Goal: Task Accomplishment & Management: Use online tool/utility

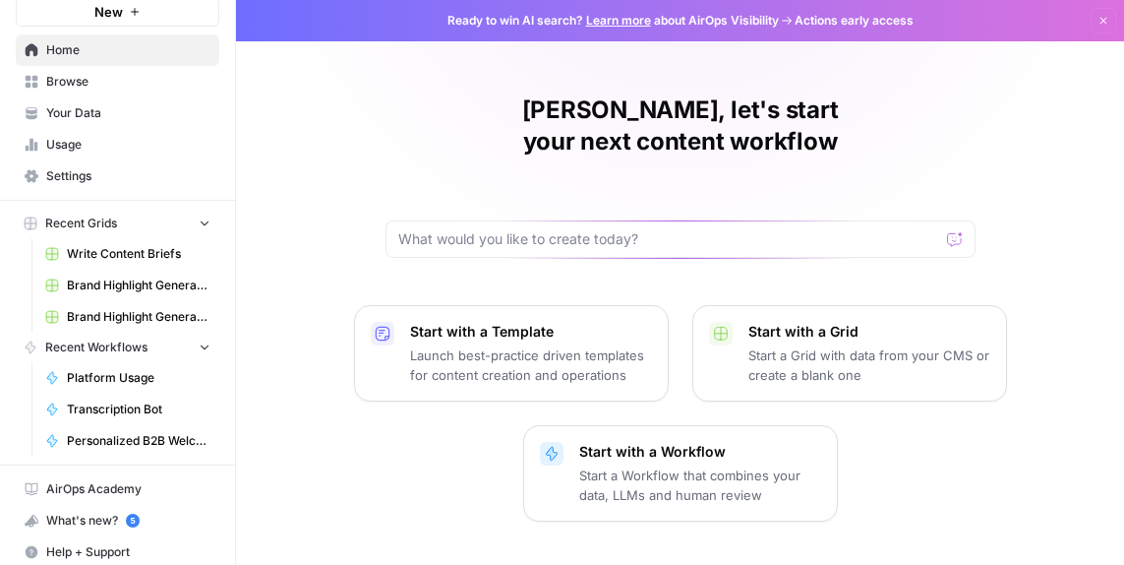
scroll to position [87, 0]
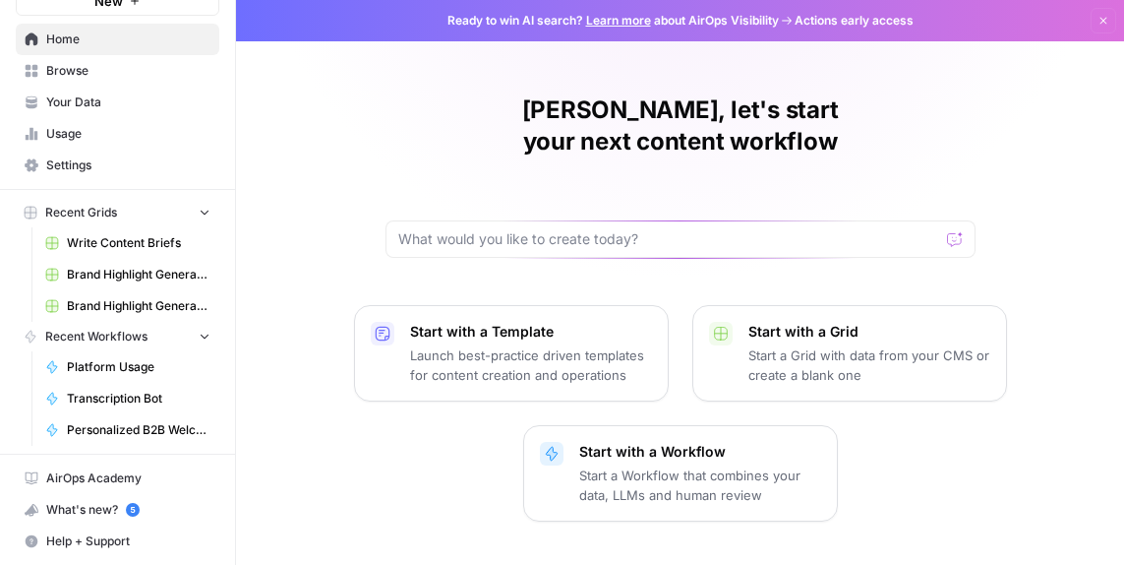
click at [134, 367] on span "Platform Usage" at bounding box center [139, 367] width 144 height 18
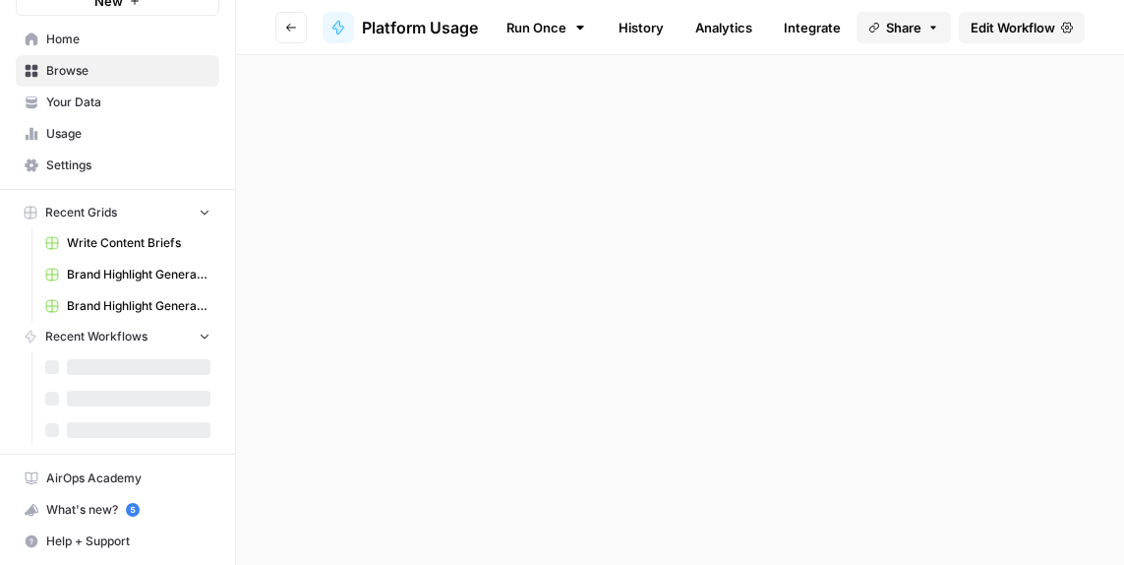
scroll to position [24, 0]
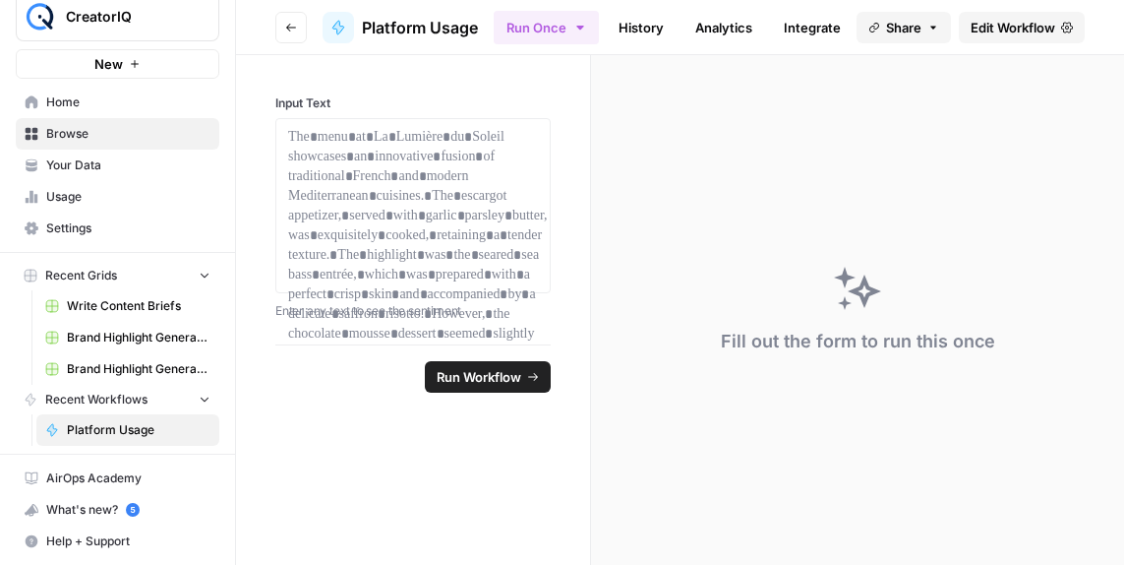
click at [1036, 34] on span "Edit Workflow" at bounding box center [1013, 28] width 85 height 20
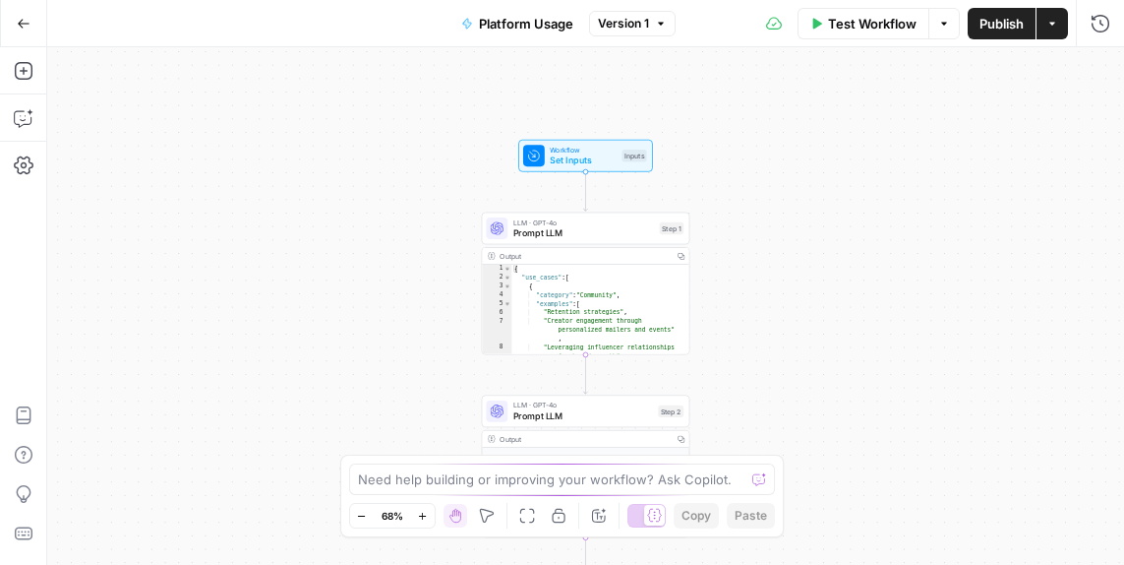
type textarea "**********"
click at [609, 318] on div "{ "use_cases" : [ { "category" : "Community" , "examples" : [ "Retention strate…" at bounding box center [595, 319] width 168 height 108
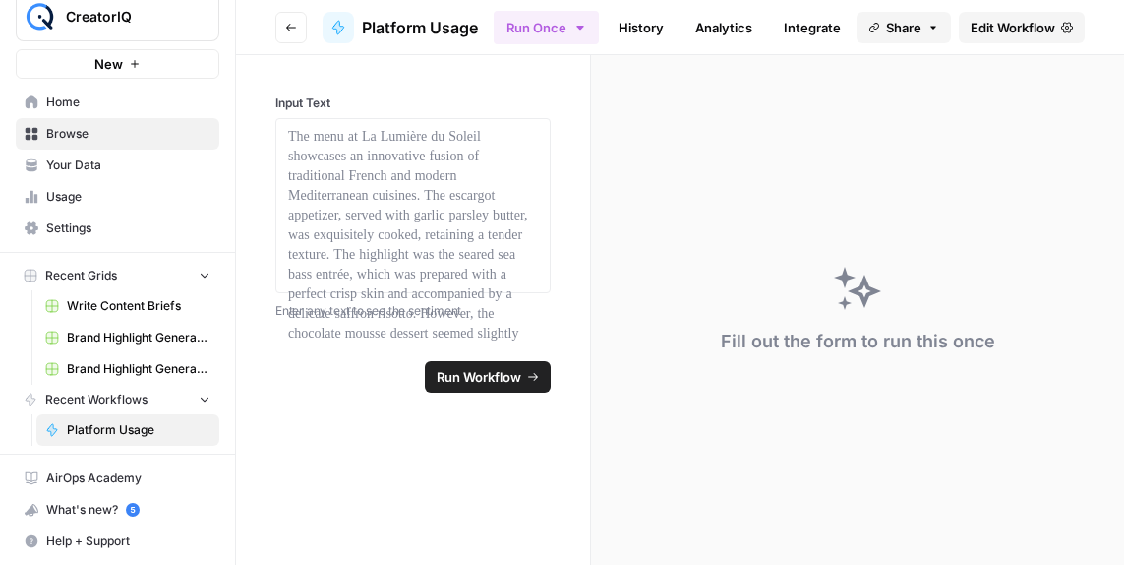
click at [64, 100] on span "Home" at bounding box center [128, 102] width 164 height 18
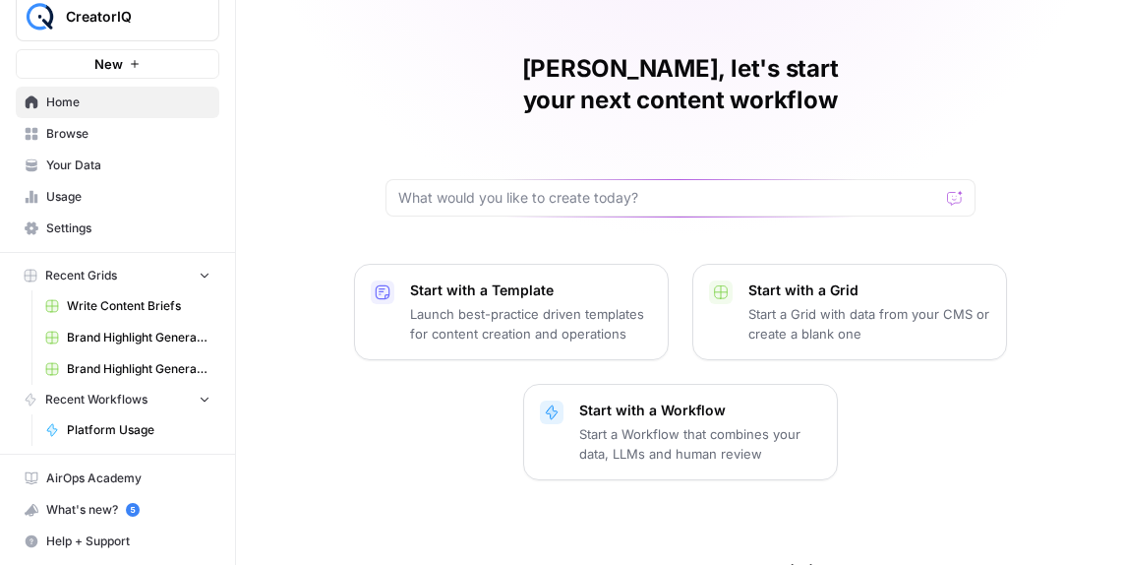
scroll to position [149, 0]
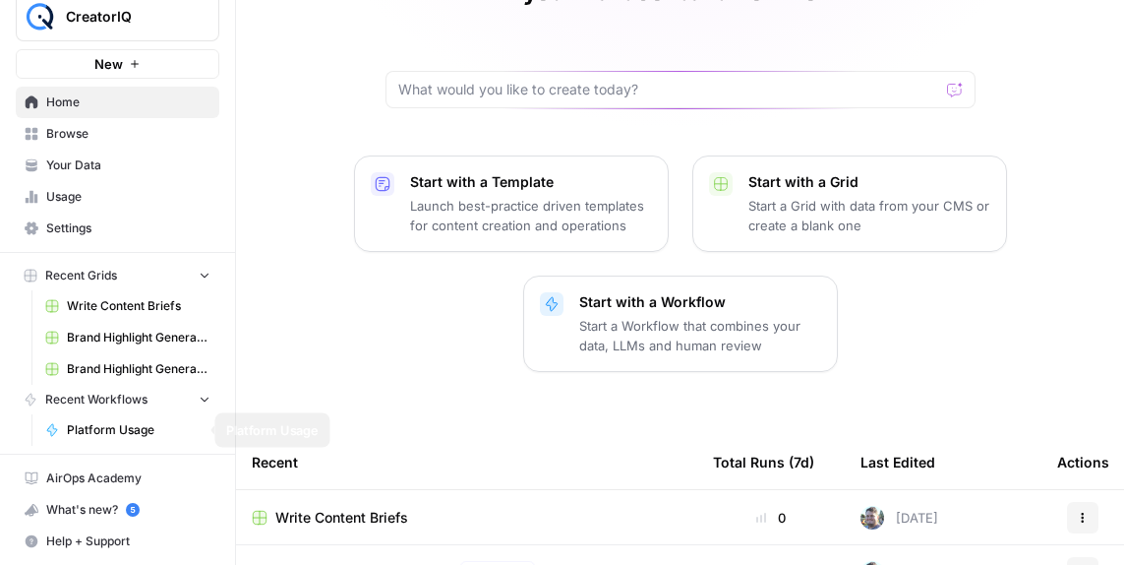
click at [161, 401] on button "Recent Workflows" at bounding box center [118, 400] width 204 height 30
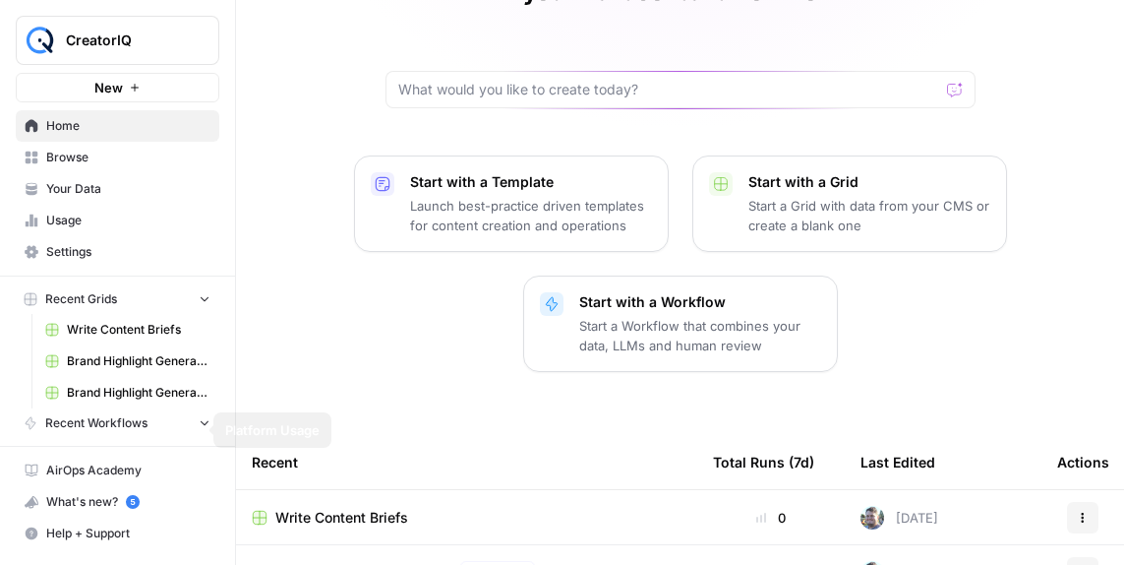
scroll to position [0, 0]
click at [124, 177] on link "Your Data" at bounding box center [118, 188] width 204 height 31
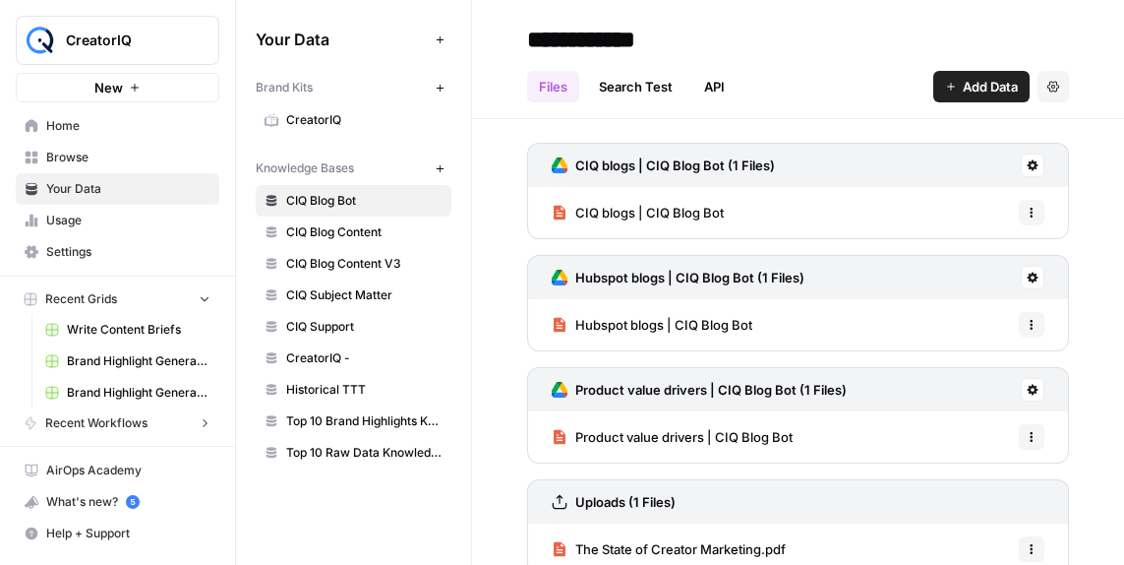
click at [120, 221] on span "Usage" at bounding box center [128, 220] width 164 height 18
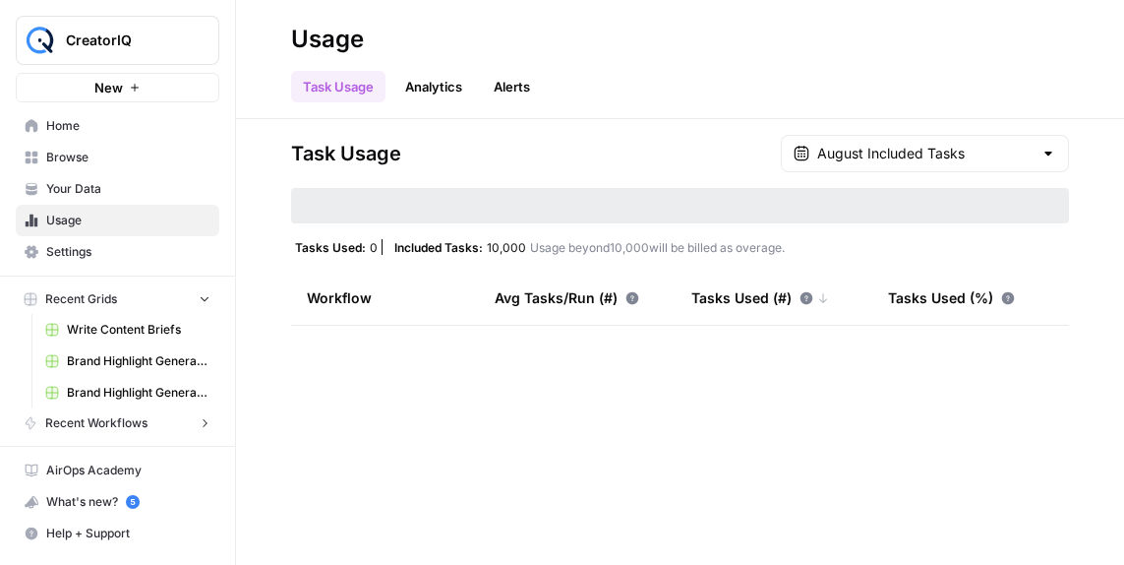
click at [113, 157] on span "Browse" at bounding box center [128, 158] width 164 height 18
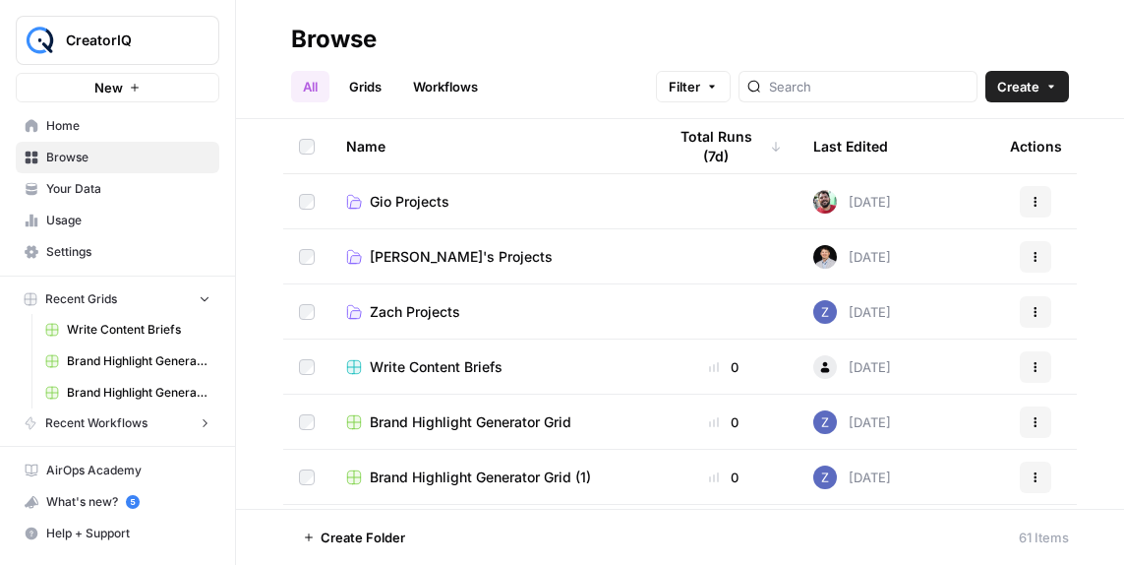
click at [463, 77] on link "Workflows" at bounding box center [445, 86] width 89 height 31
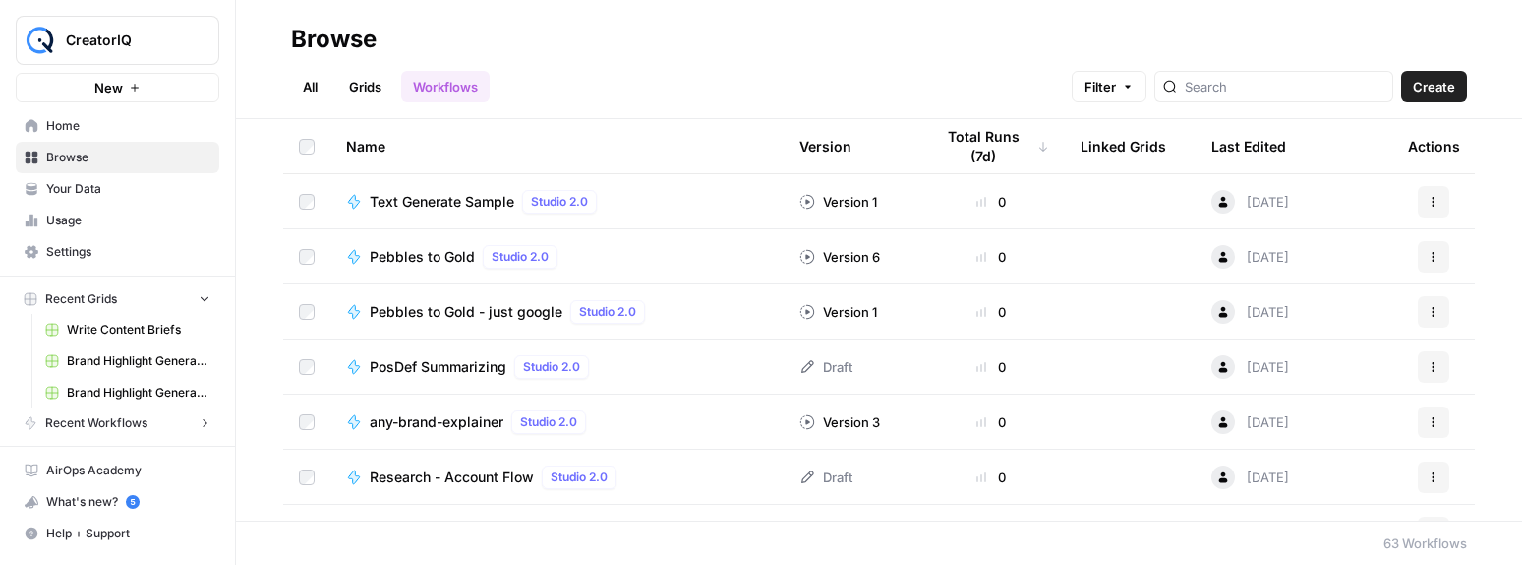
click at [463, 365] on span "PosDef Summarizing" at bounding box center [438, 367] width 137 height 20
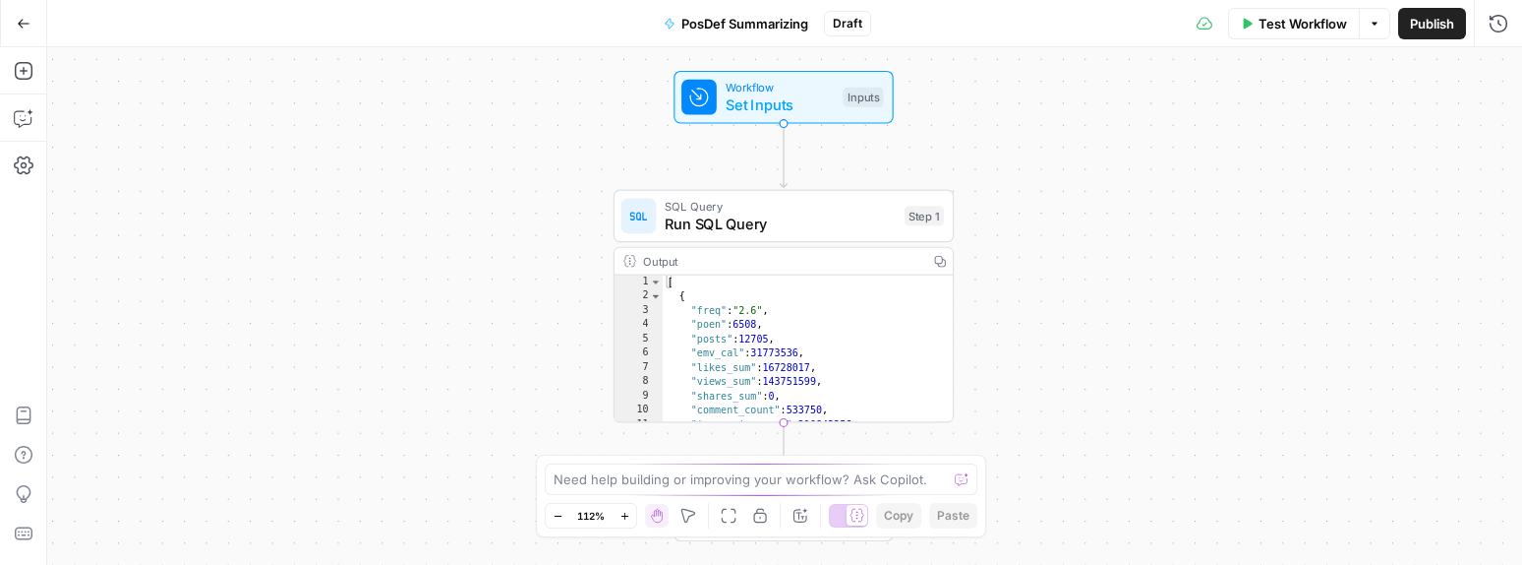
click at [848, 208] on span "SQL Query" at bounding box center [780, 206] width 231 height 18
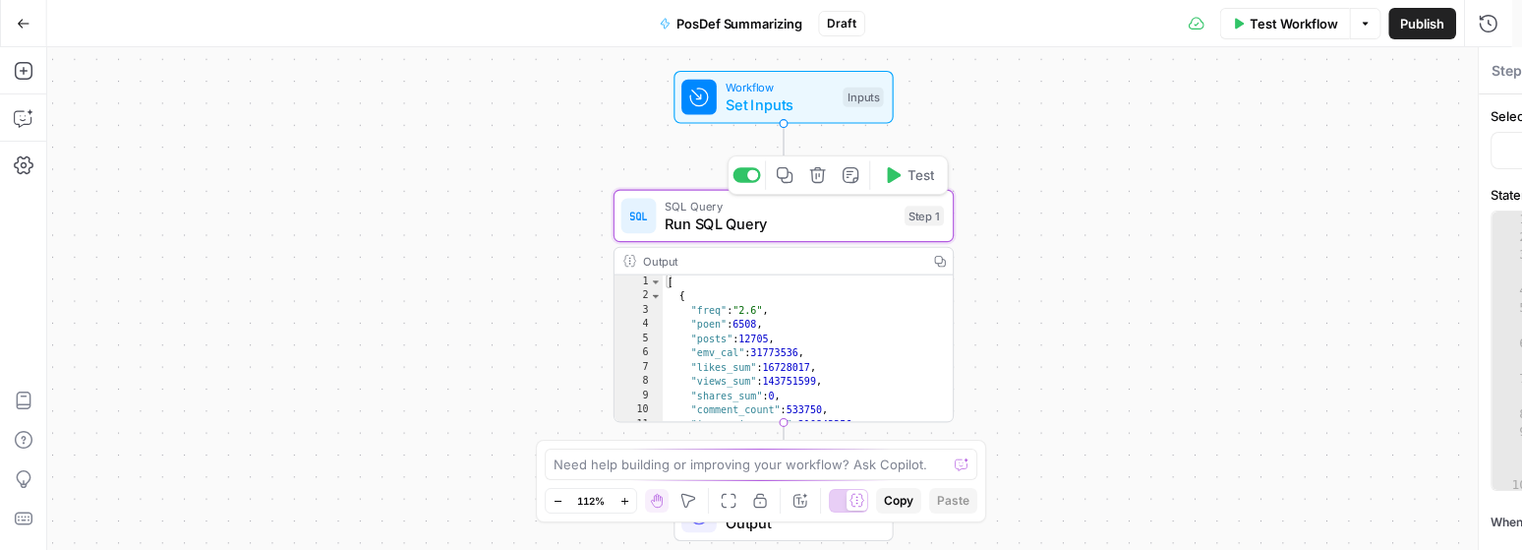
type input "prod"
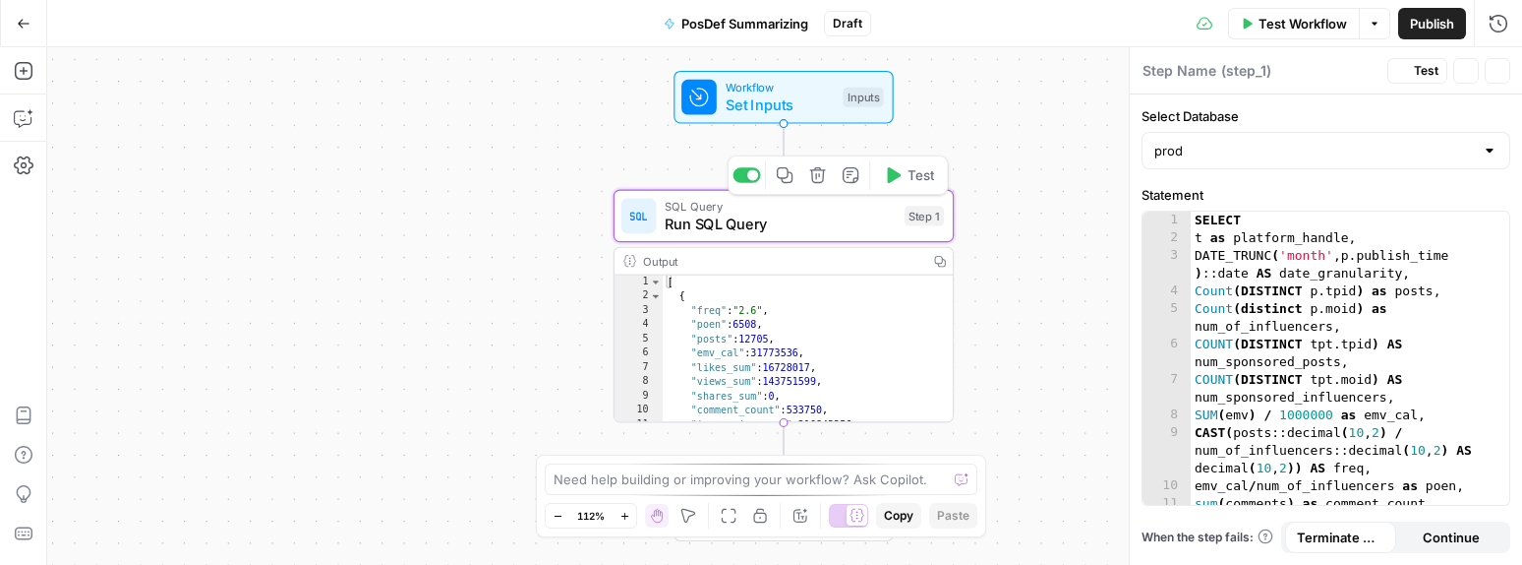
click at [776, 224] on span "Run SQL Query" at bounding box center [780, 223] width 231 height 22
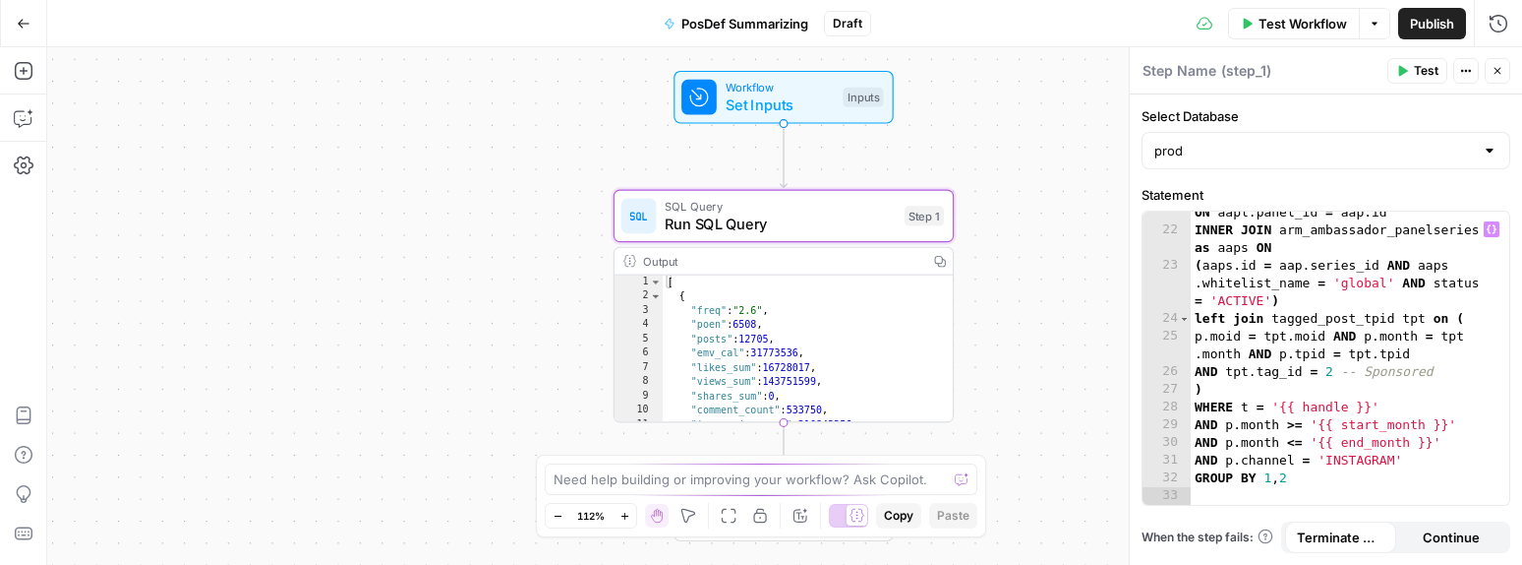
scroll to position [574, 0]
click at [1123, 343] on div "INNER JOIN arm_ambassador_panel as aap ON aapl . panel_id = aap . id INNER JOIN…" at bounding box center [1343, 359] width 304 height 346
type textarea "**********"
